Goal: Use online tool/utility: Utilize a website feature to perform a specific function

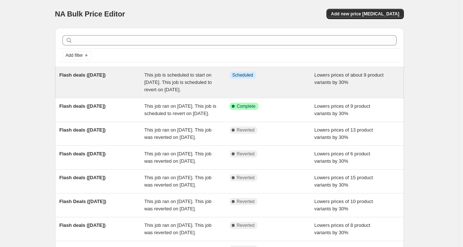
click at [272, 86] on div "Info Scheduled" at bounding box center [271, 83] width 85 height 22
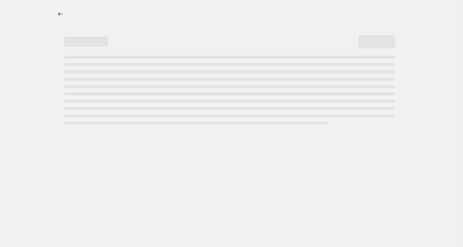
select select "percentage"
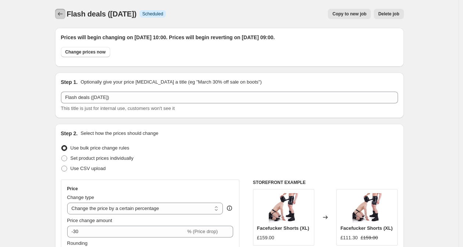
click at [59, 15] on icon "Price change jobs" at bounding box center [60, 13] width 7 height 7
